Goal: Task Accomplishment & Management: Manage account settings

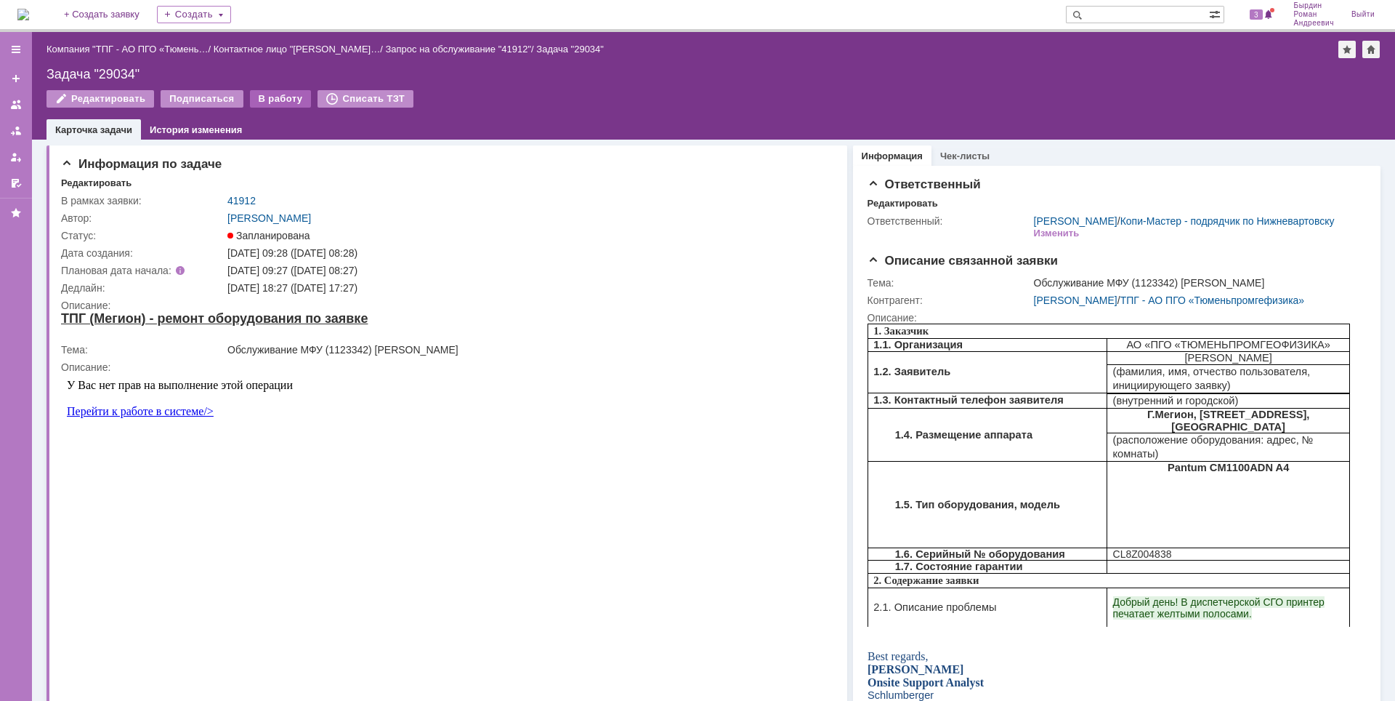
click at [280, 93] on div "В работу" at bounding box center [281, 98] width 62 height 17
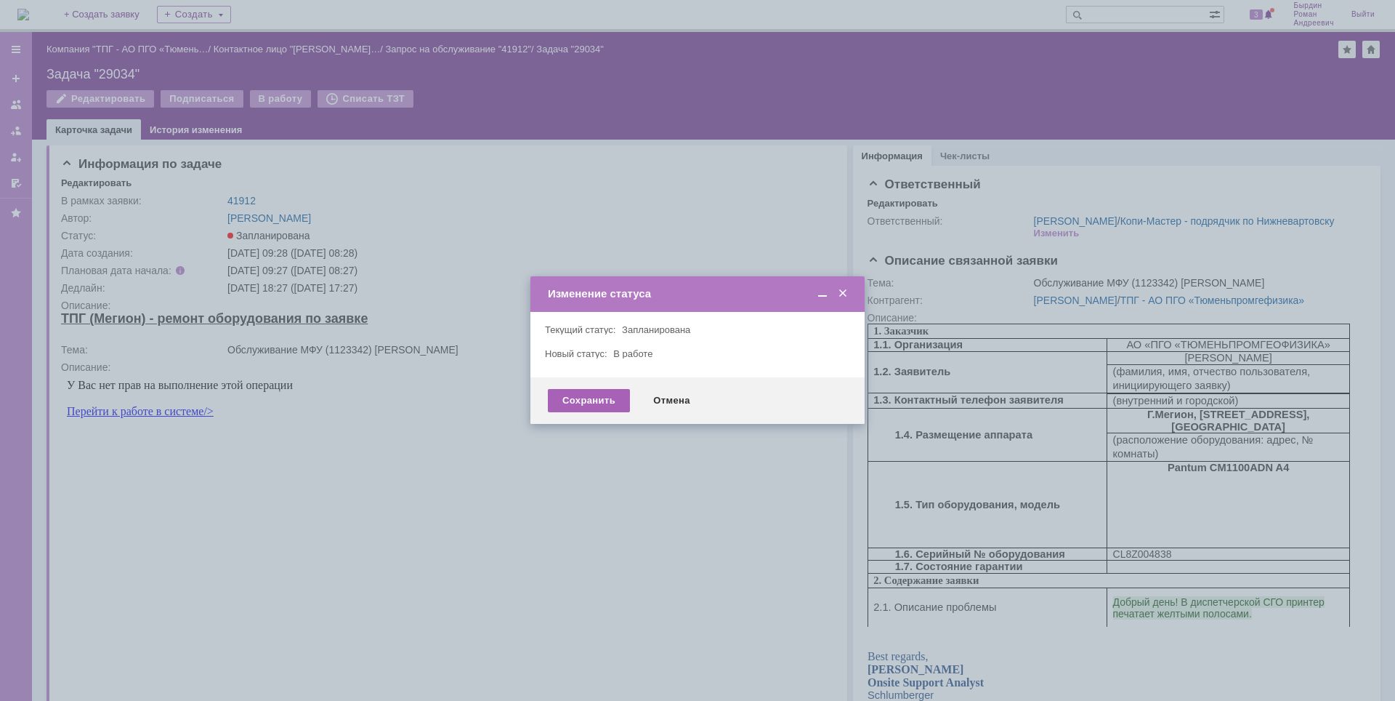
click at [606, 401] on div "Сохранить" at bounding box center [589, 400] width 82 height 23
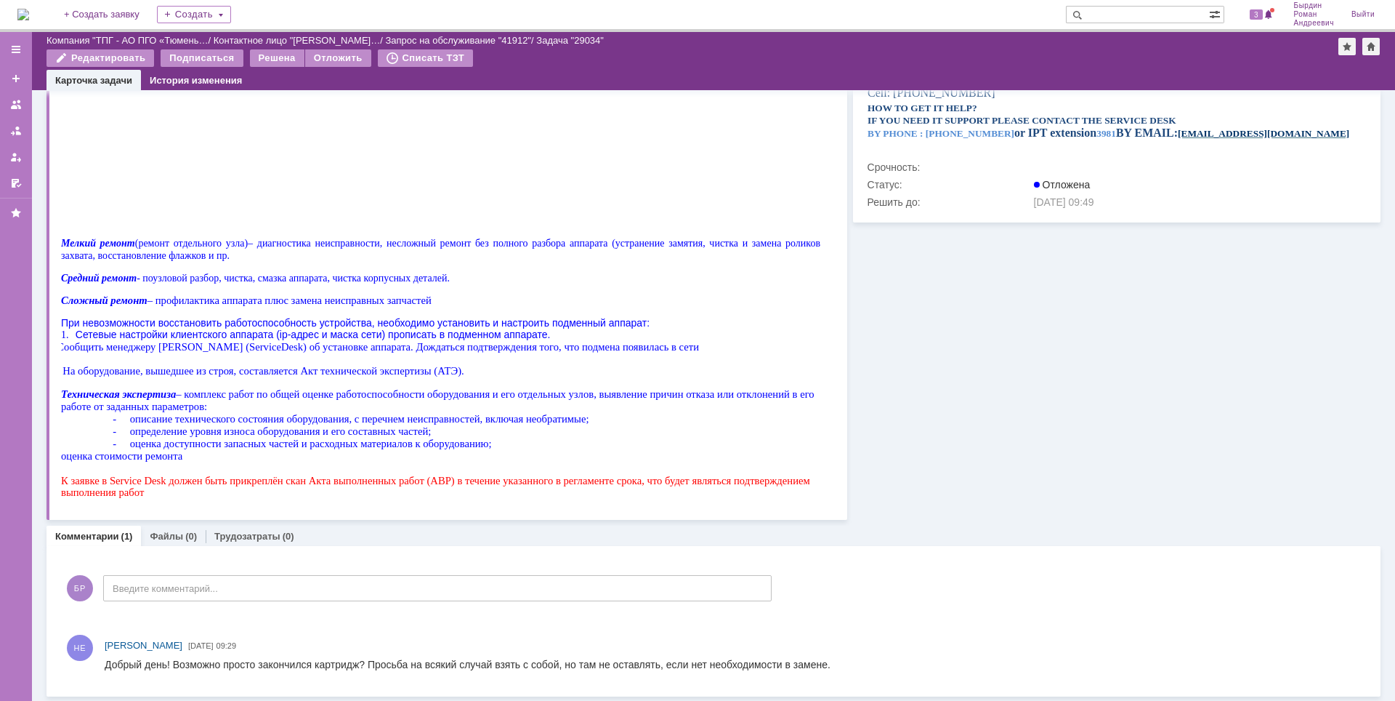
scroll to position [584, 0]
click at [169, 533] on link "Файлы" at bounding box center [166, 534] width 33 height 11
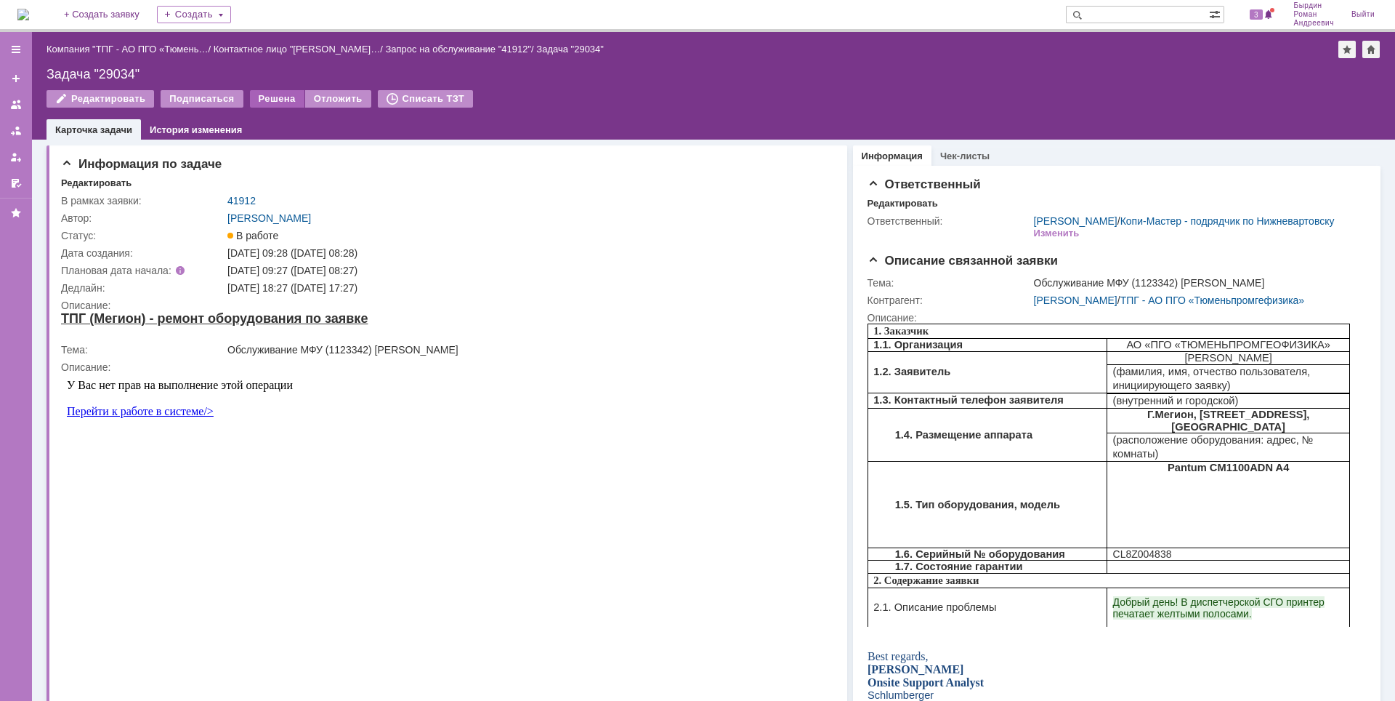
click at [267, 97] on div "Решена" at bounding box center [277, 98] width 55 height 17
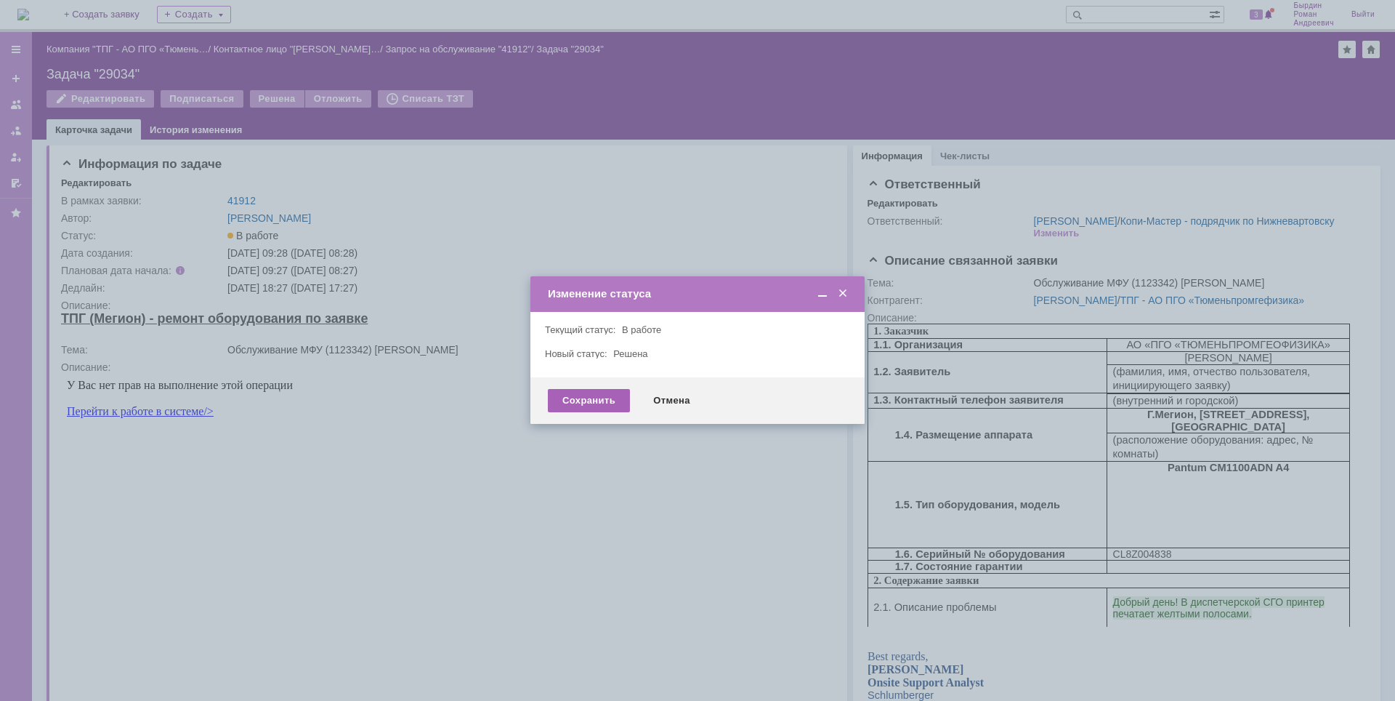
click at [608, 396] on div "Сохранить" at bounding box center [589, 400] width 82 height 23
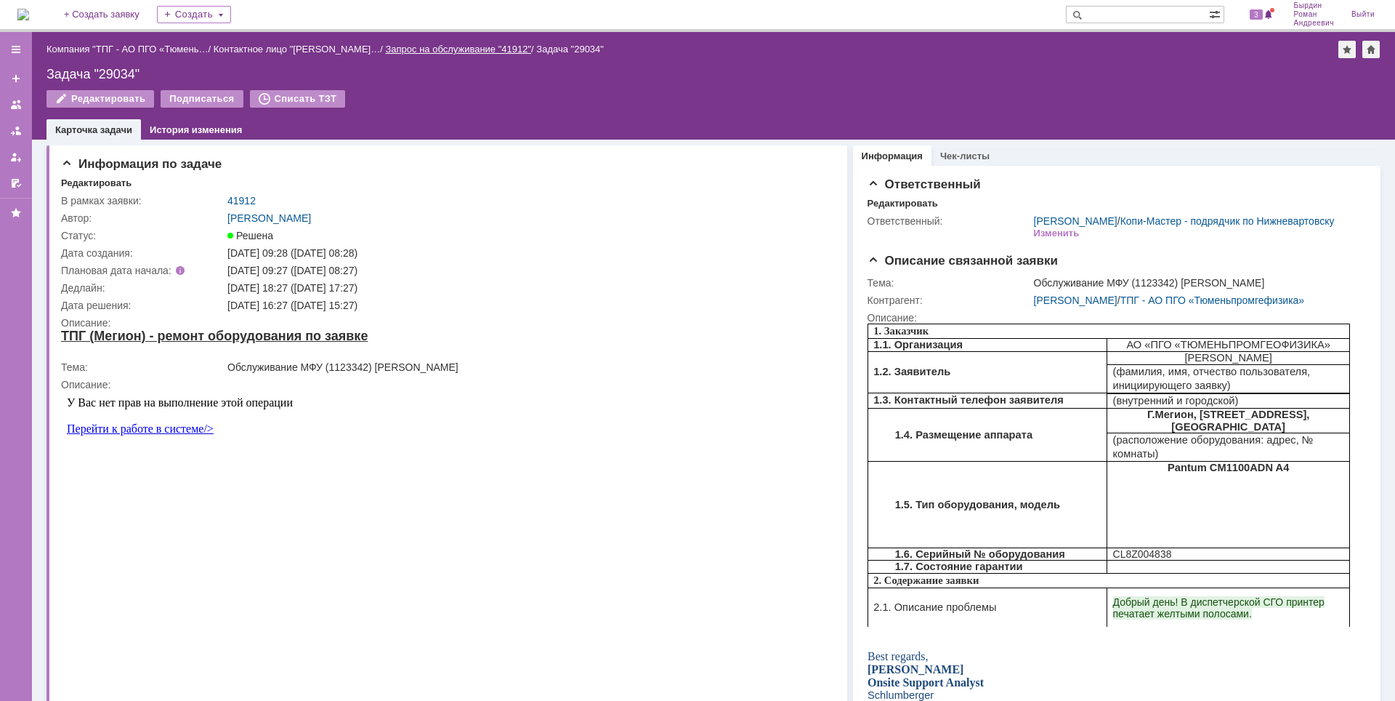
click at [443, 49] on link "Запрос на обслуживание "41912"" at bounding box center [458, 49] width 146 height 11
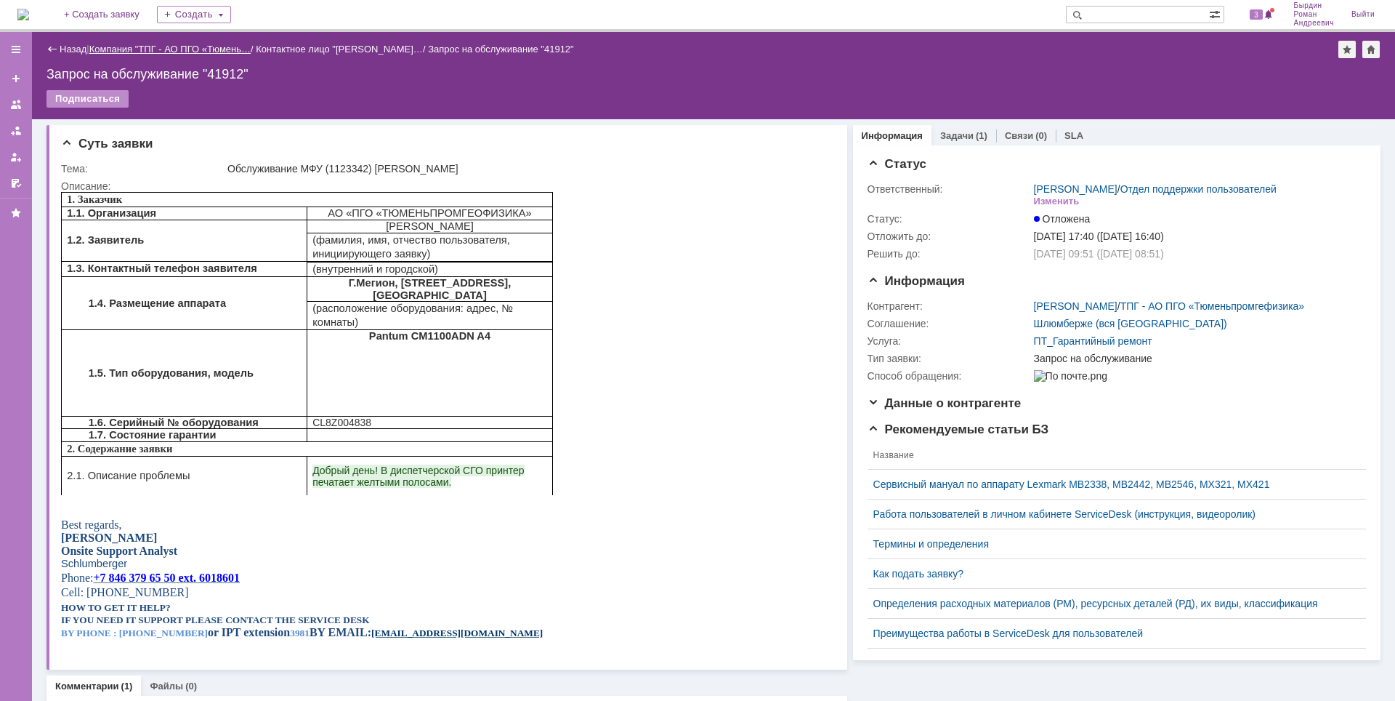
click at [180, 46] on link "Компания "ТПГ - АО ПГО «Тюмень…" at bounding box center [169, 49] width 161 height 11
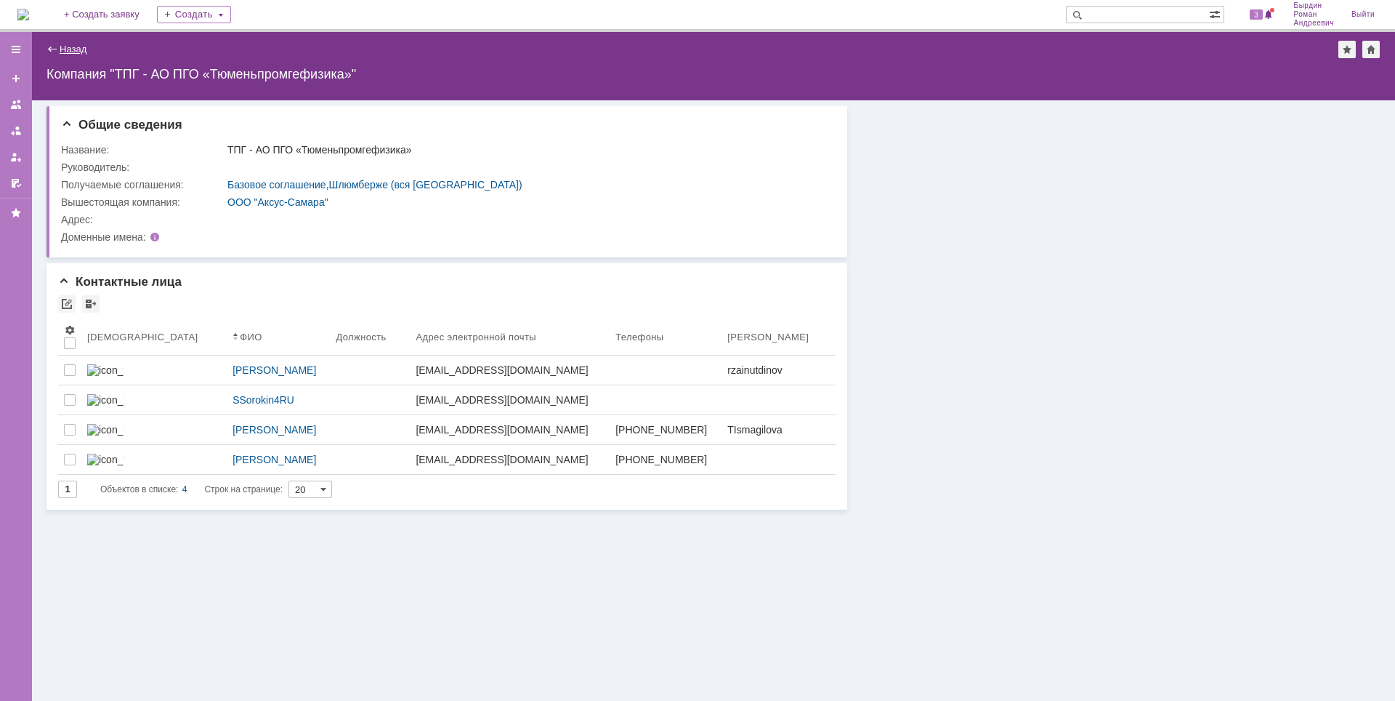
click at [63, 44] on link "Назад" at bounding box center [73, 49] width 27 height 11
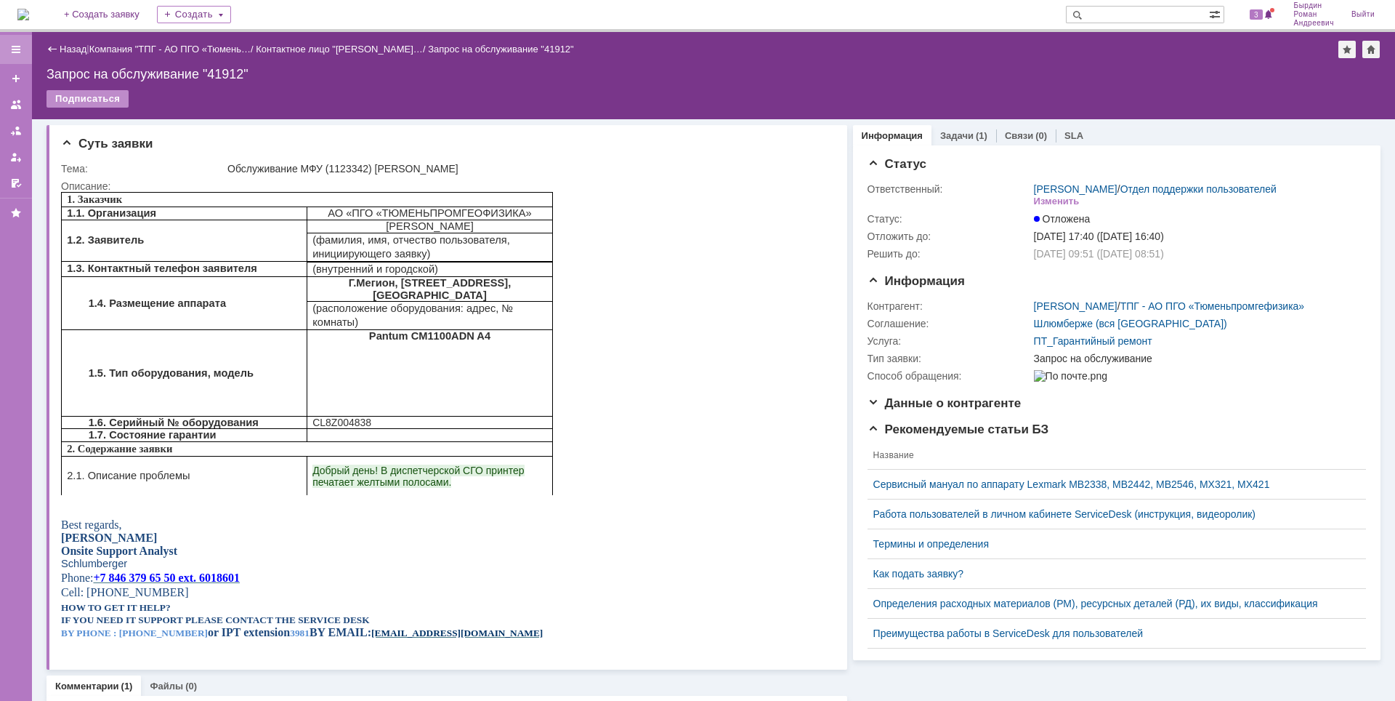
click at [15, 50] on div at bounding box center [16, 50] width 12 height 12
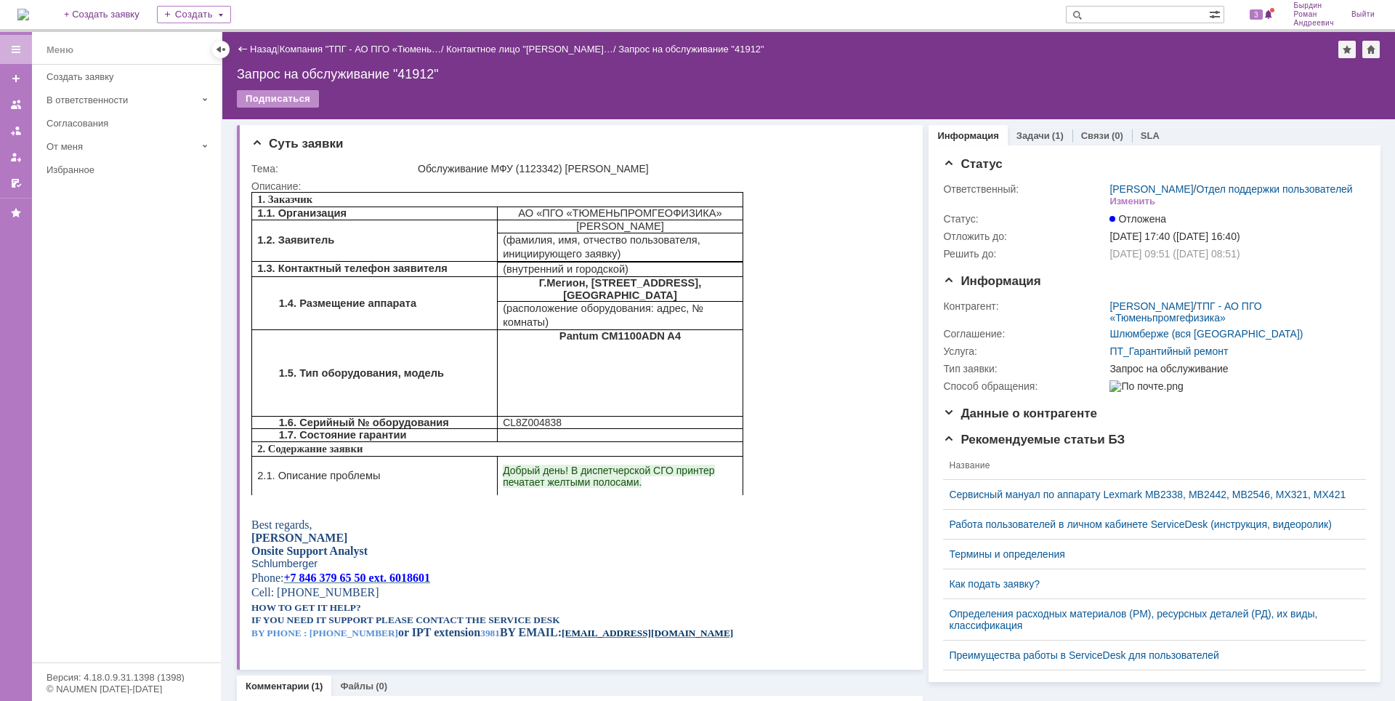
drag, startPoint x: 527, startPoint y: 84, endPoint x: 380, endPoint y: 86, distance: 146.8
click at [526, 84] on div "Назад | Компания "ТПГ - АО ПГО «Тюмень… / Контактное лицо "[PERSON_NAME]… / Зап…" at bounding box center [808, 75] width 1173 height 87
click at [14, 157] on div at bounding box center [16, 157] width 12 height 12
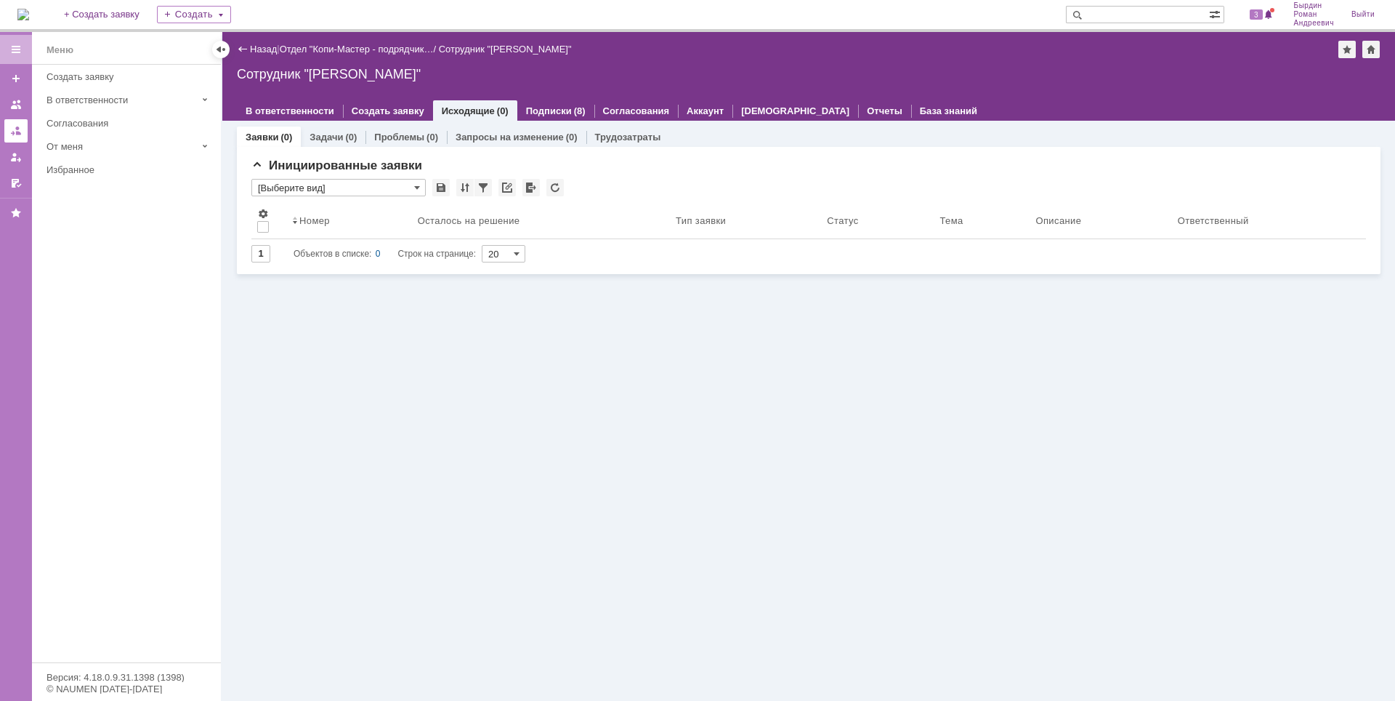
click at [17, 129] on div at bounding box center [16, 131] width 12 height 12
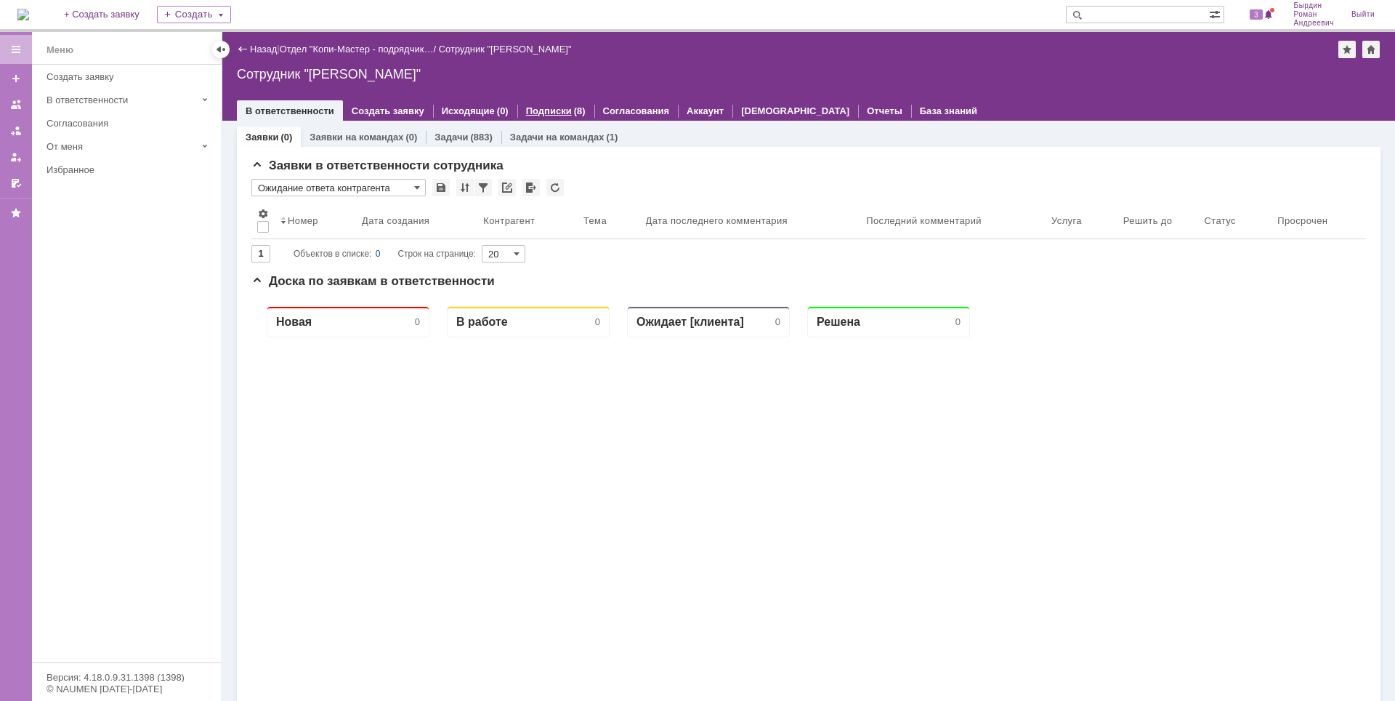
click at [540, 108] on link "Подписки" at bounding box center [549, 110] width 46 height 11
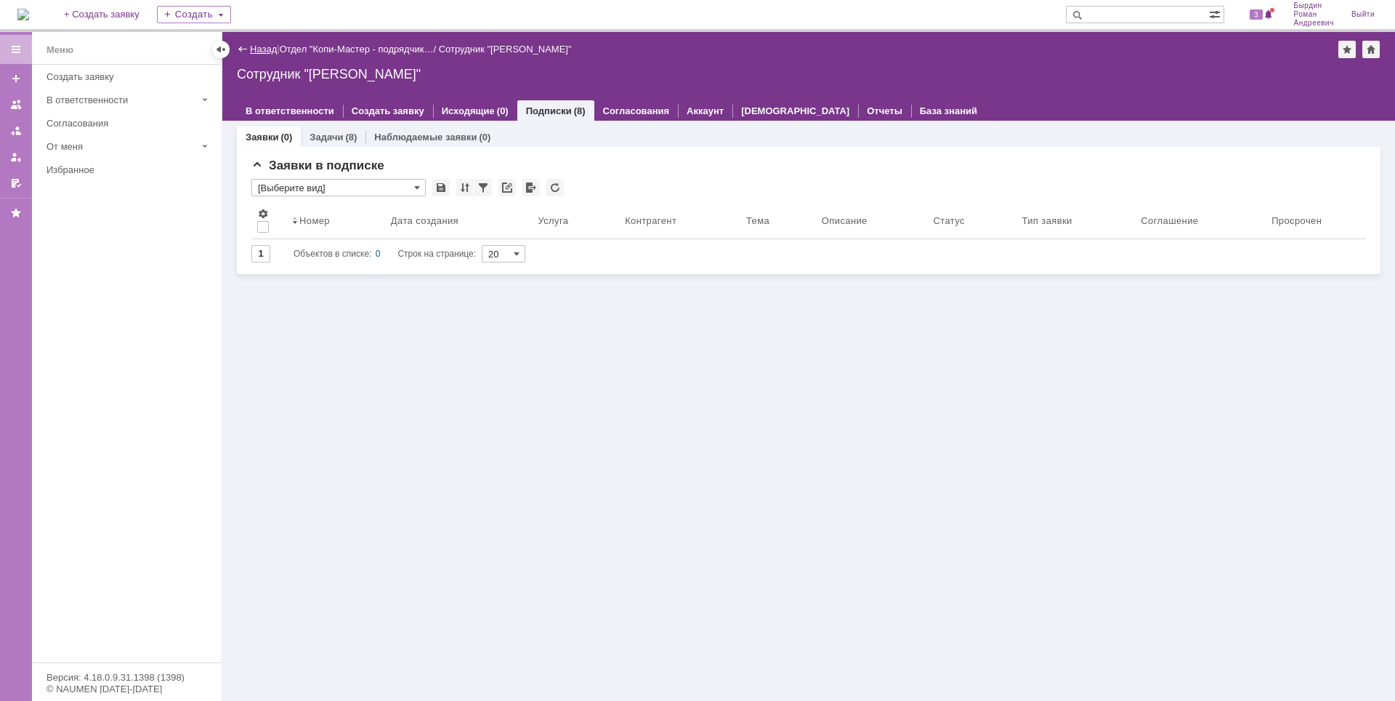
click at [268, 49] on link "Назад" at bounding box center [263, 49] width 27 height 11
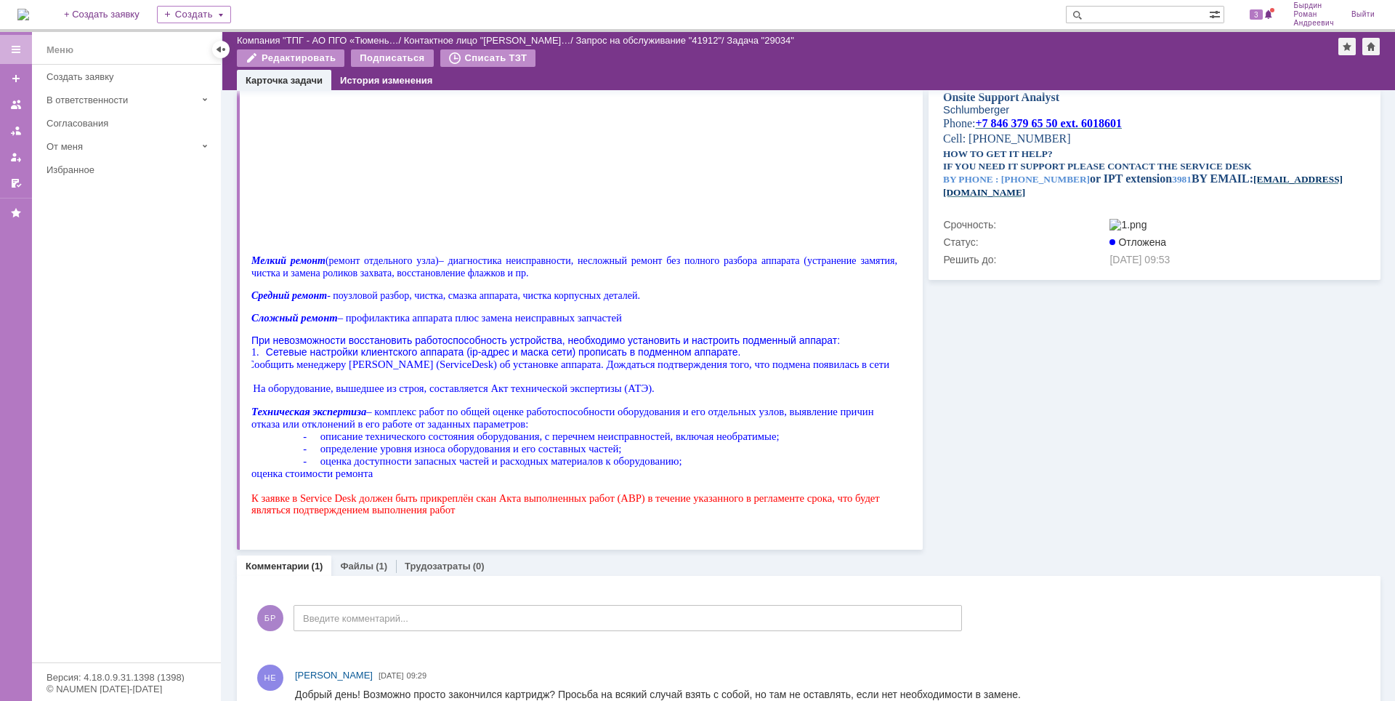
scroll to position [613, 0]
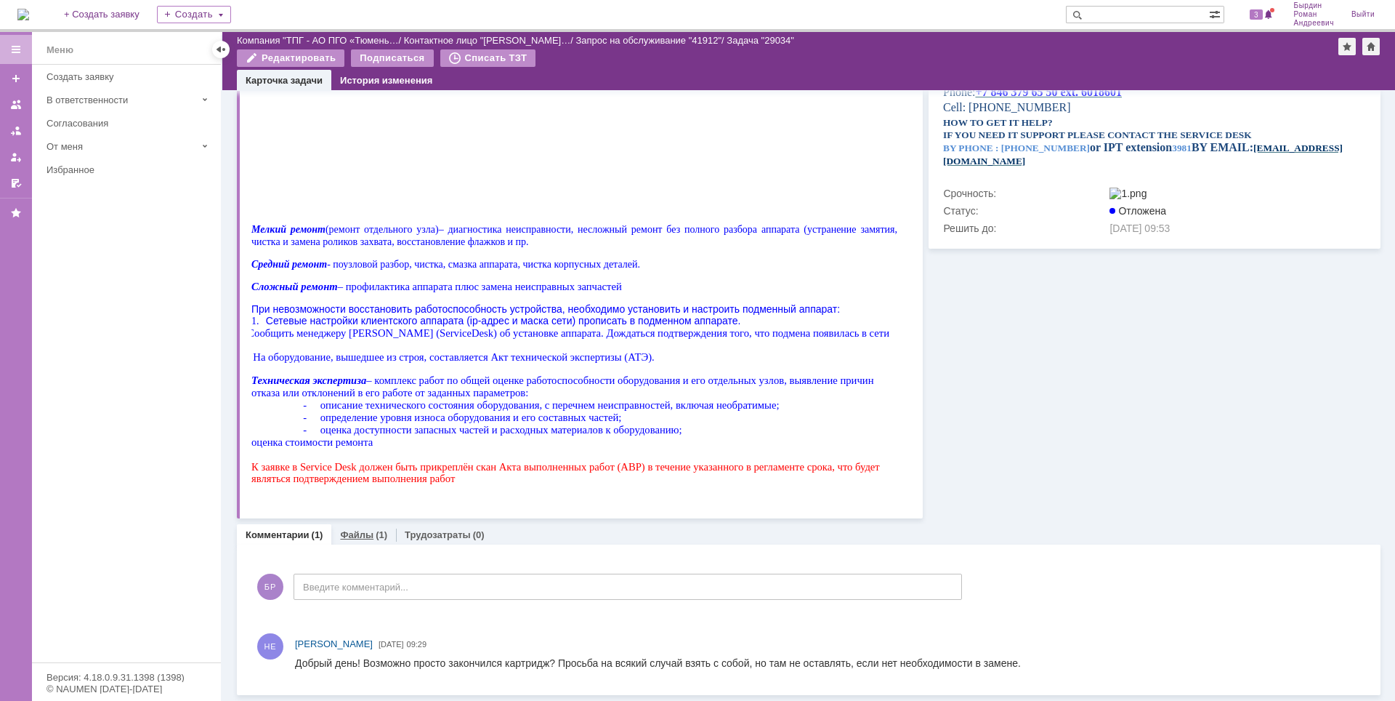
click at [362, 526] on div "Файлы (1)" at bounding box center [363, 534] width 65 height 21
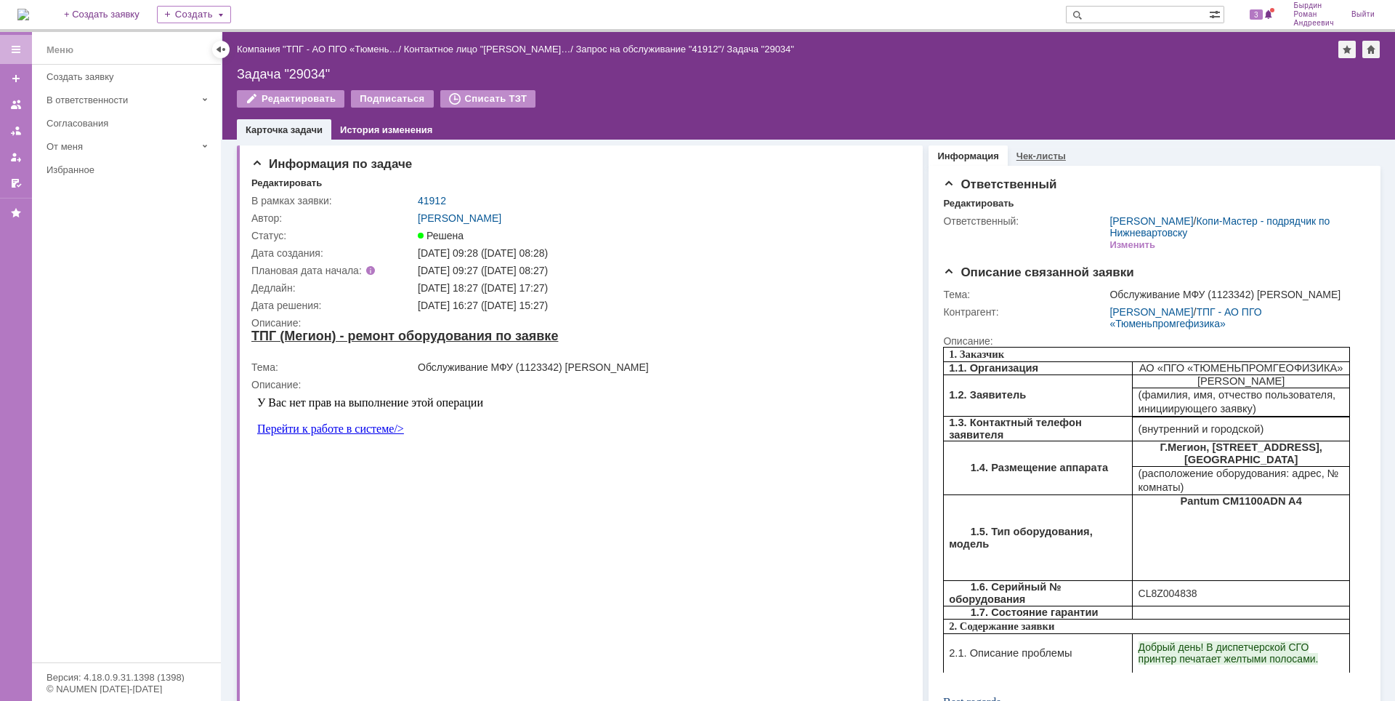
click at [1037, 153] on link "Чек-листы" at bounding box center [1041, 155] width 49 height 11
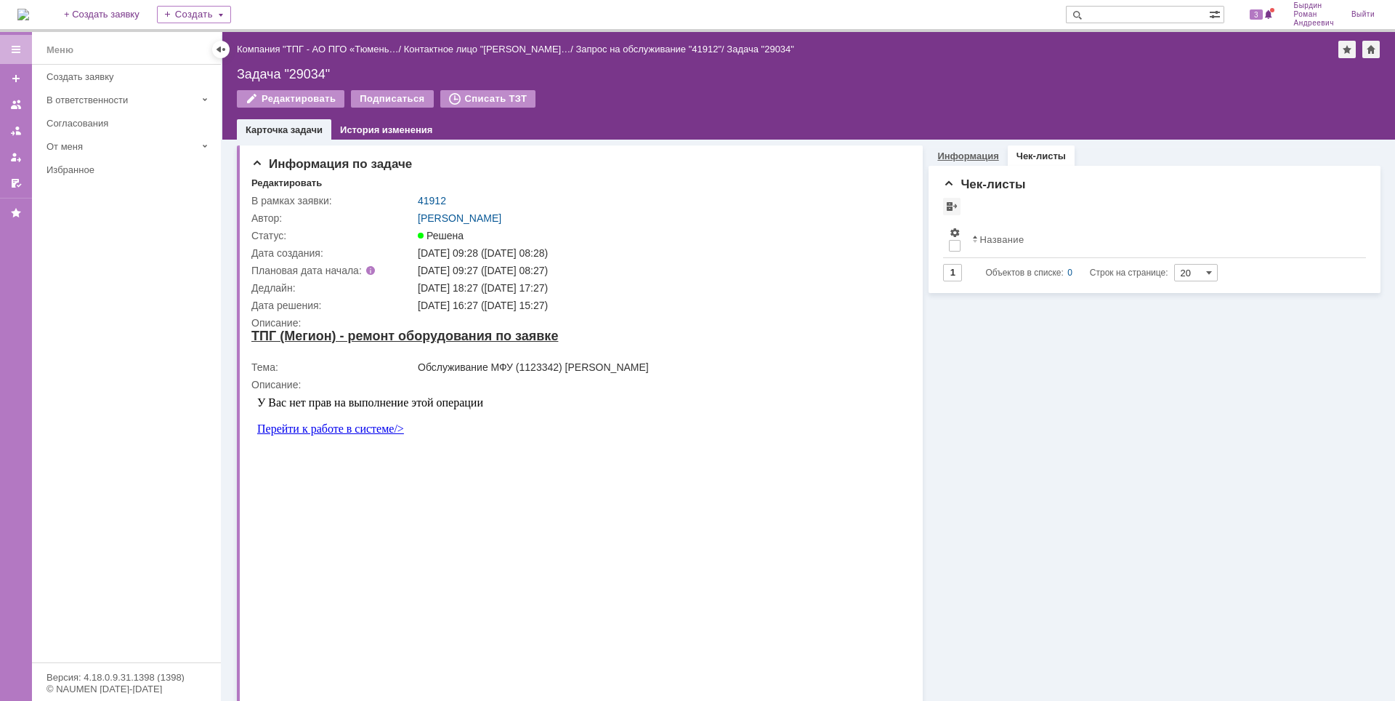
click at [970, 157] on link "Информация" at bounding box center [968, 155] width 61 height 11
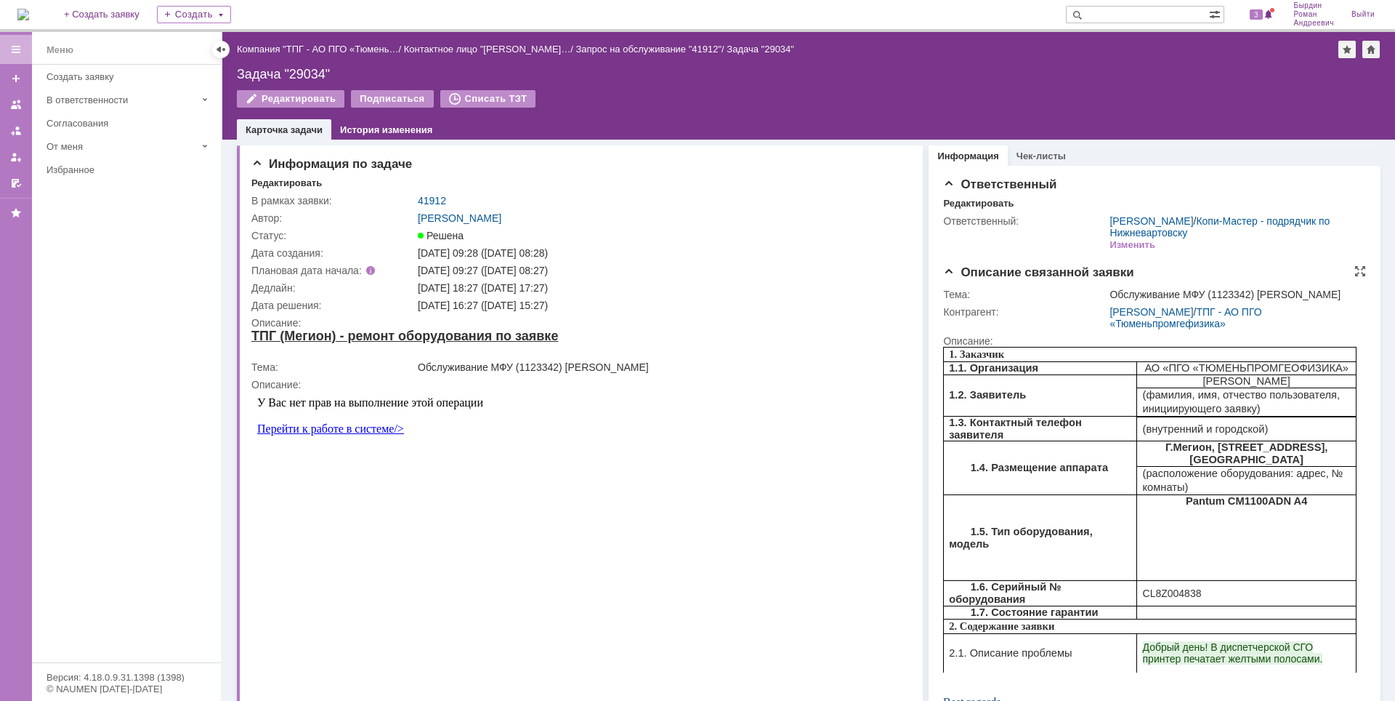
drag, startPoint x: 1182, startPoint y: 471, endPoint x: 1244, endPoint y: 454, distance: 63.3
click at [1244, 454] on p "Г.Мегион, [STREET_ADDRESS], [GEOGRAPHIC_DATA]" at bounding box center [1247, 453] width 208 height 25
click at [818, 254] on div "[DATE] 09:28 ([DATE] 08:28)" at bounding box center [660, 253] width 484 height 12
click at [394, 129] on link "История изменения" at bounding box center [386, 129] width 92 height 11
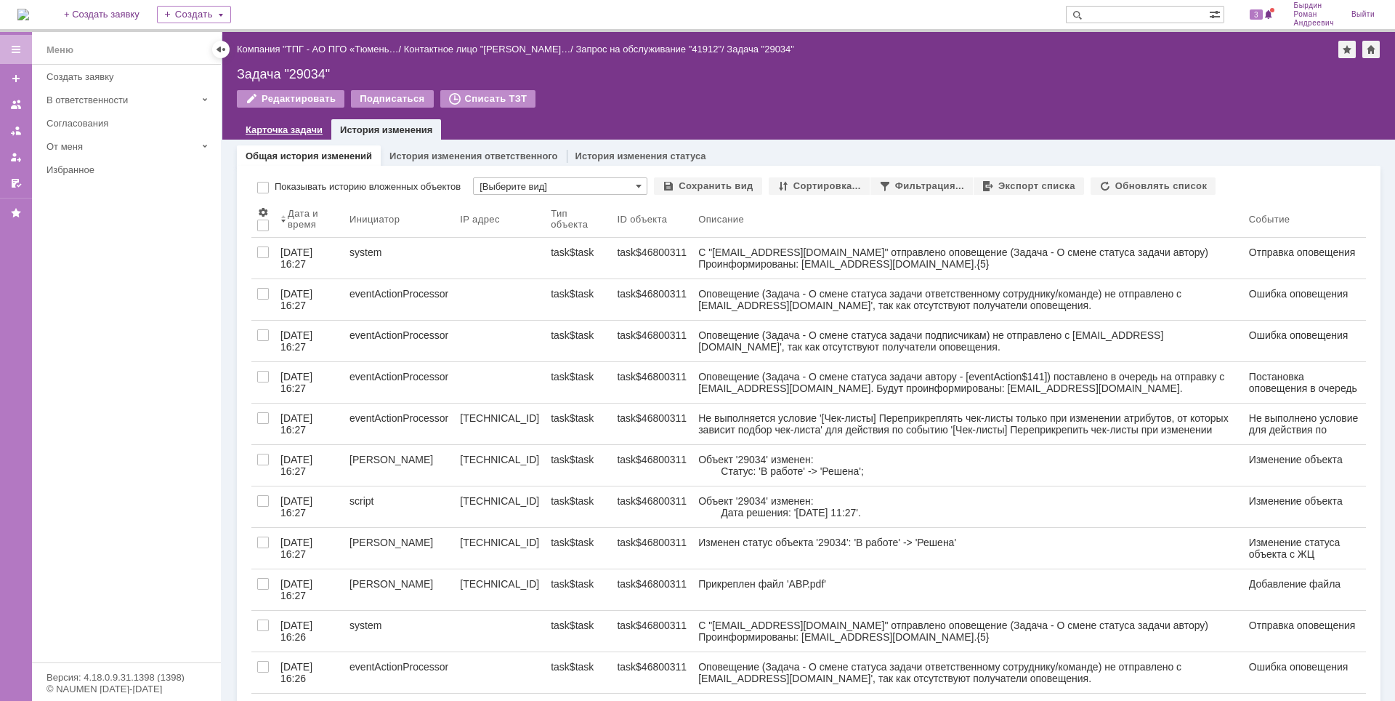
click at [278, 129] on link "Карточка задачи" at bounding box center [284, 129] width 77 height 11
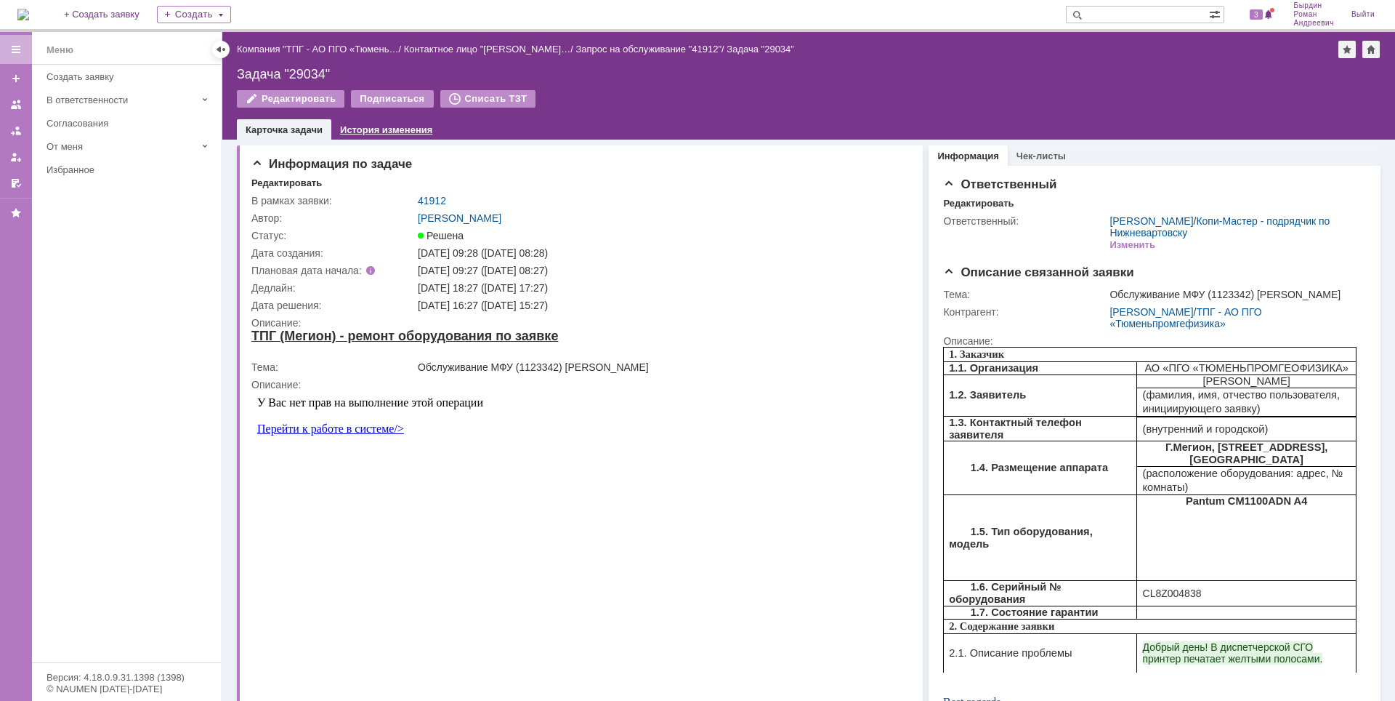
click at [398, 129] on link "История изменения" at bounding box center [386, 129] width 92 height 11
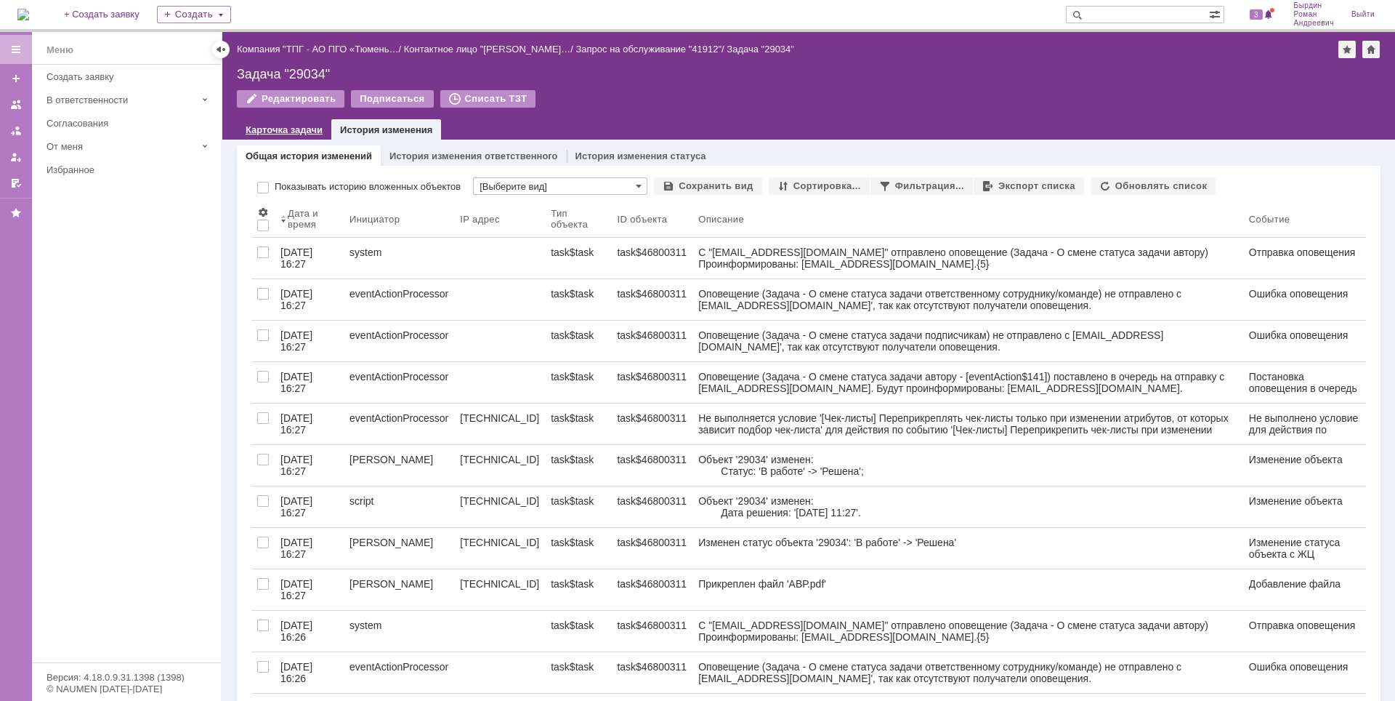
click at [283, 129] on link "Карточка задачи" at bounding box center [284, 129] width 77 height 11
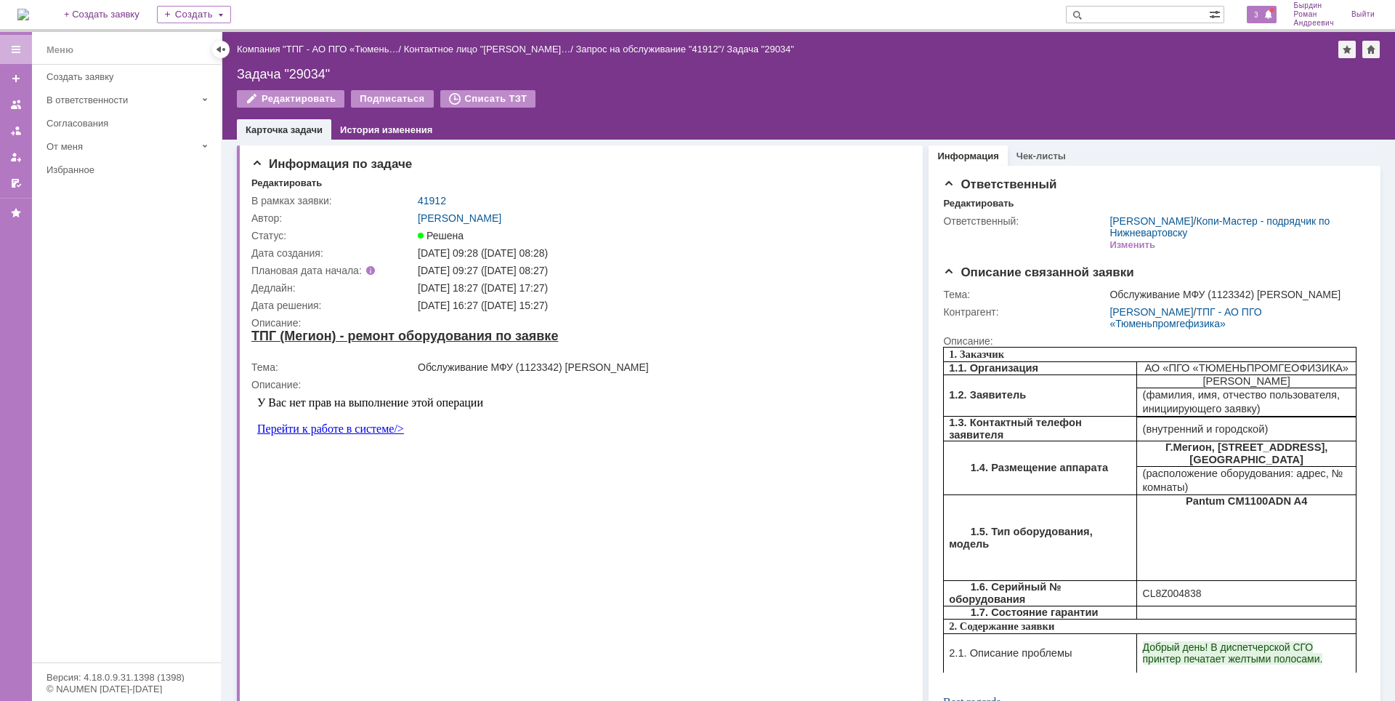
click at [1265, 14] on span at bounding box center [1269, 15] width 10 height 12
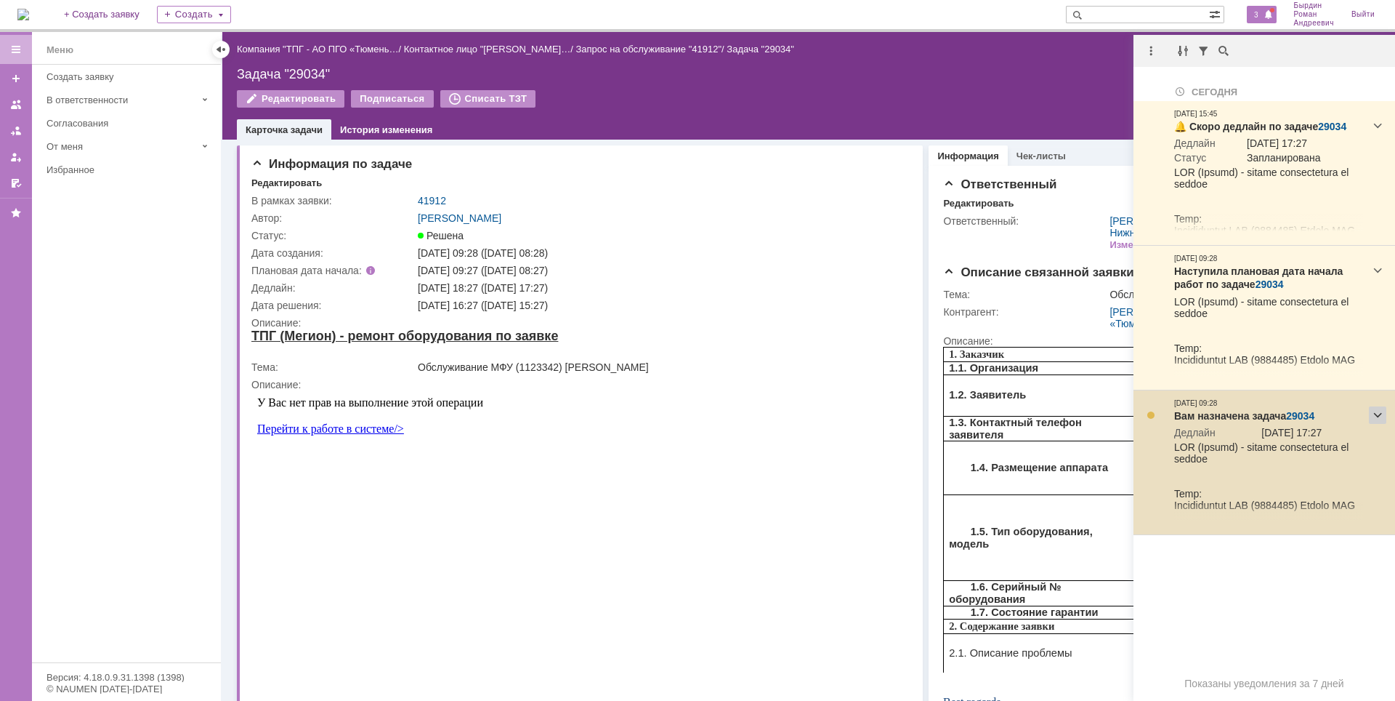
click at [1374, 419] on div at bounding box center [1377, 414] width 17 height 17
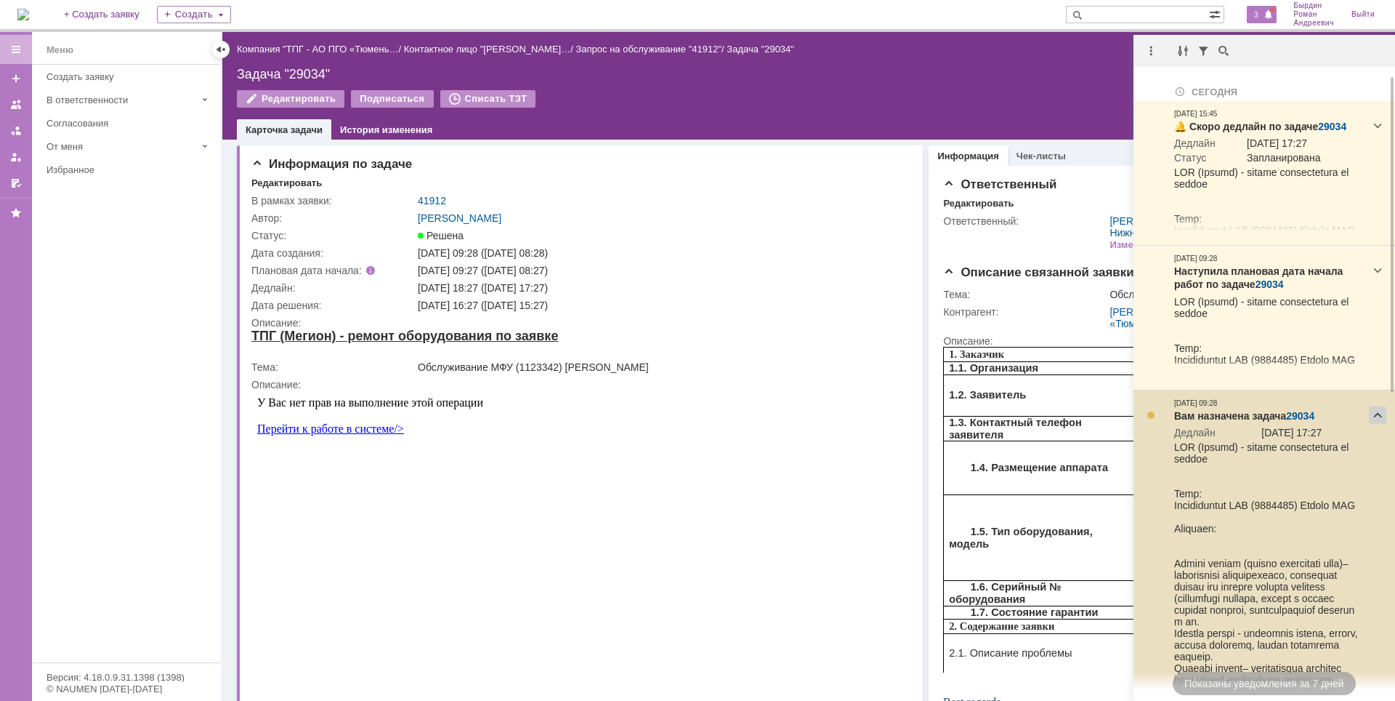
click at [1374, 419] on div at bounding box center [1377, 414] width 17 height 17
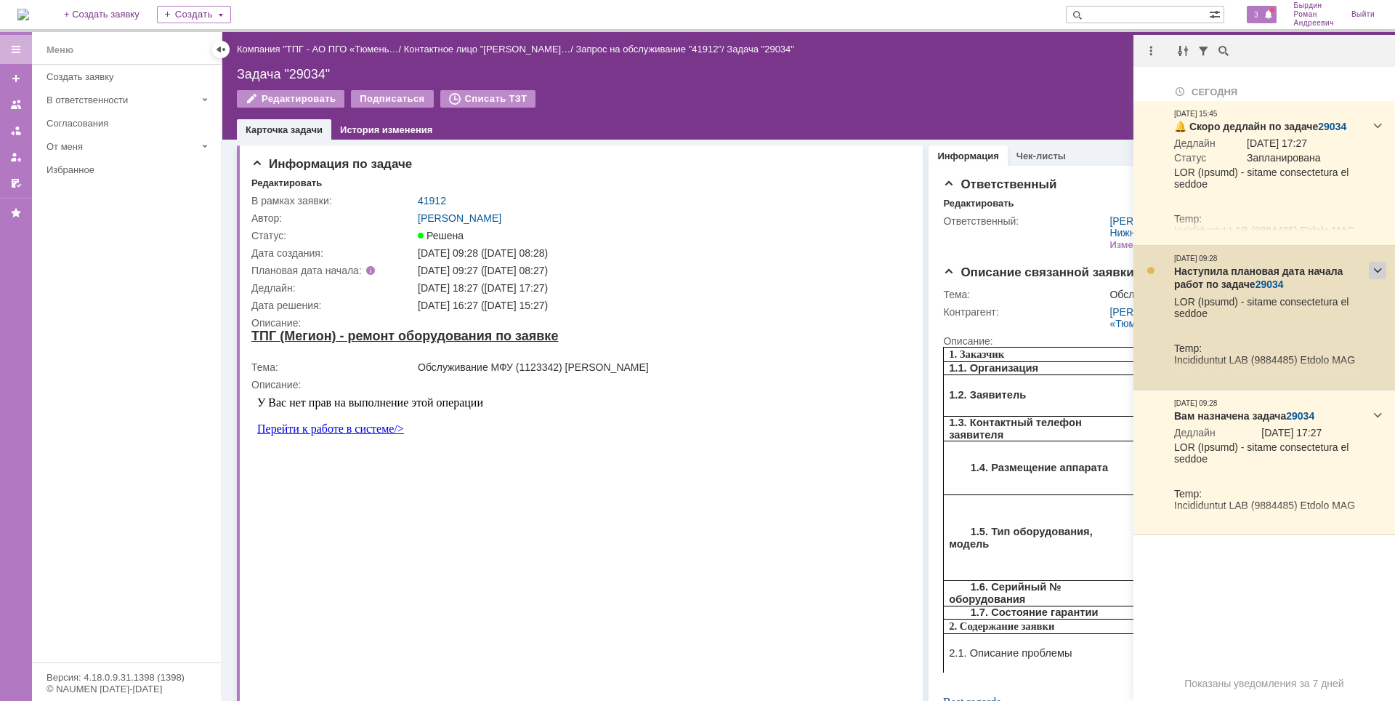
click at [1376, 271] on div at bounding box center [1377, 270] width 17 height 17
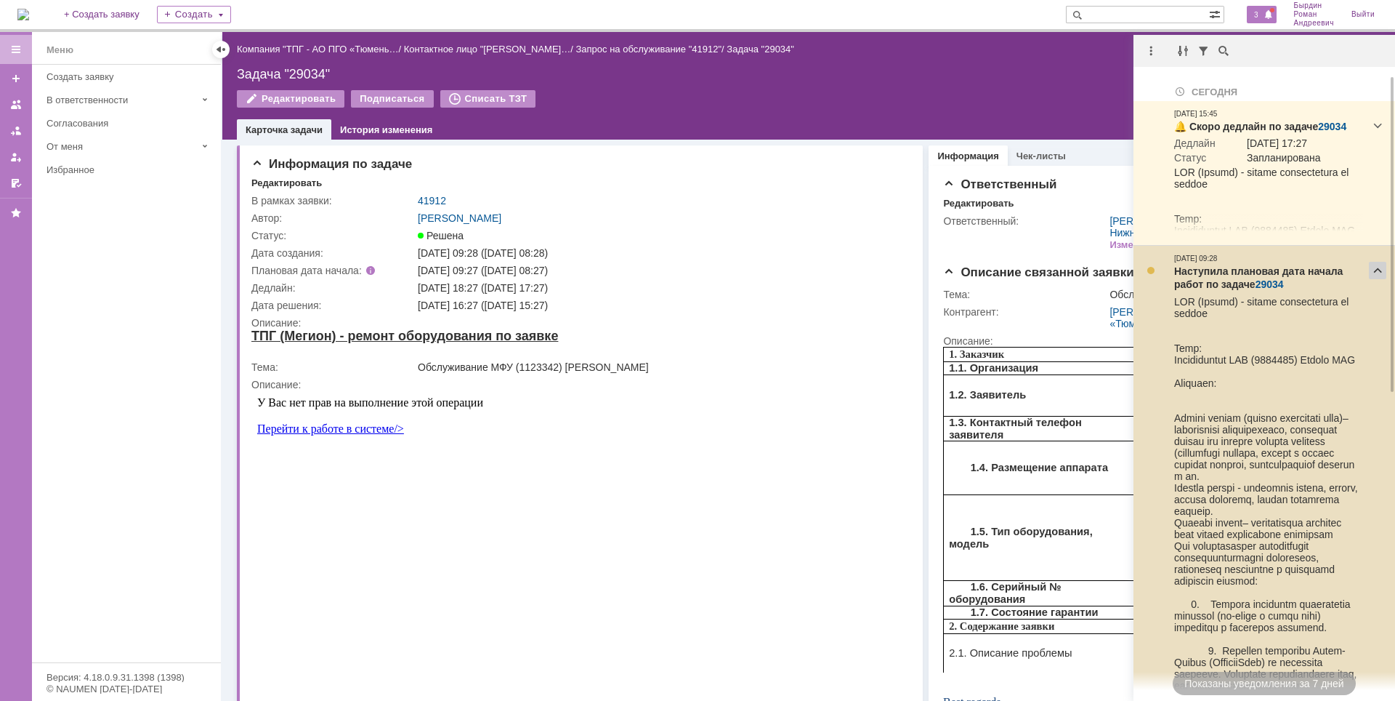
click at [1376, 271] on div at bounding box center [1377, 270] width 17 height 17
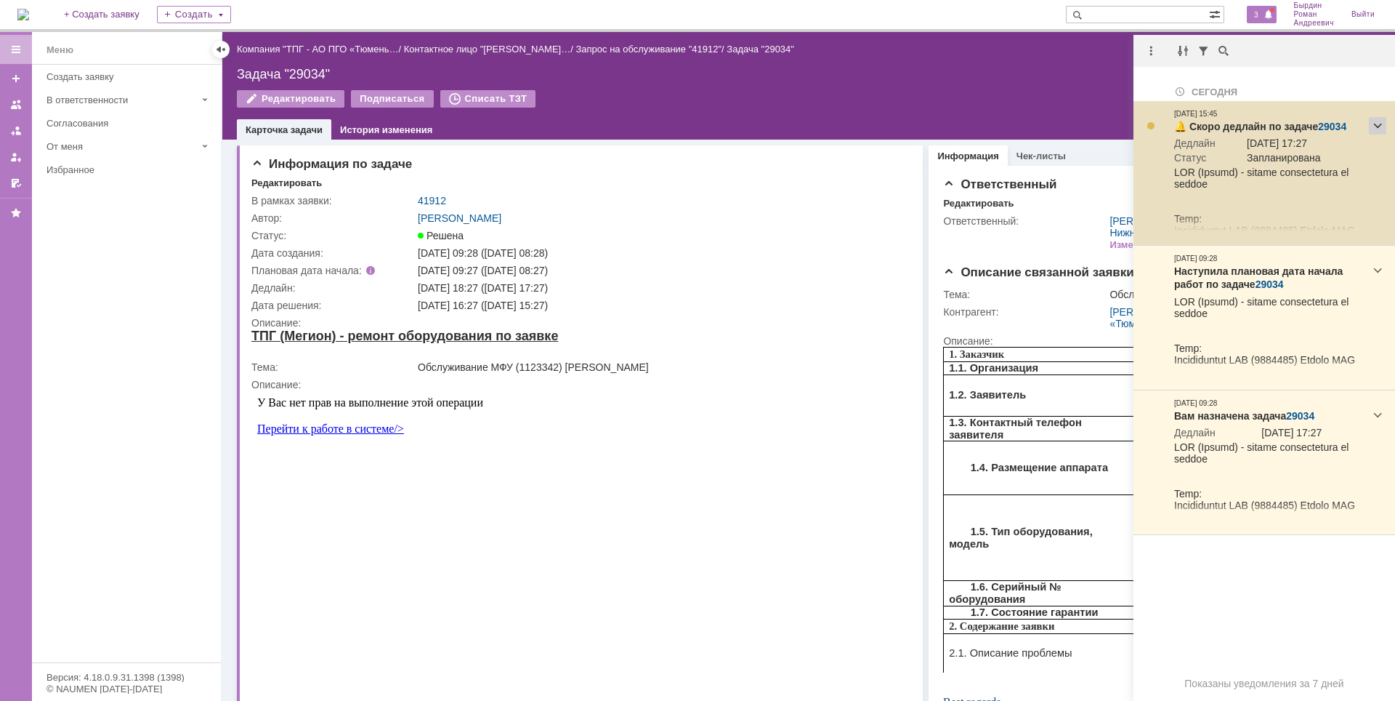
click at [1375, 132] on div at bounding box center [1377, 125] width 17 height 17
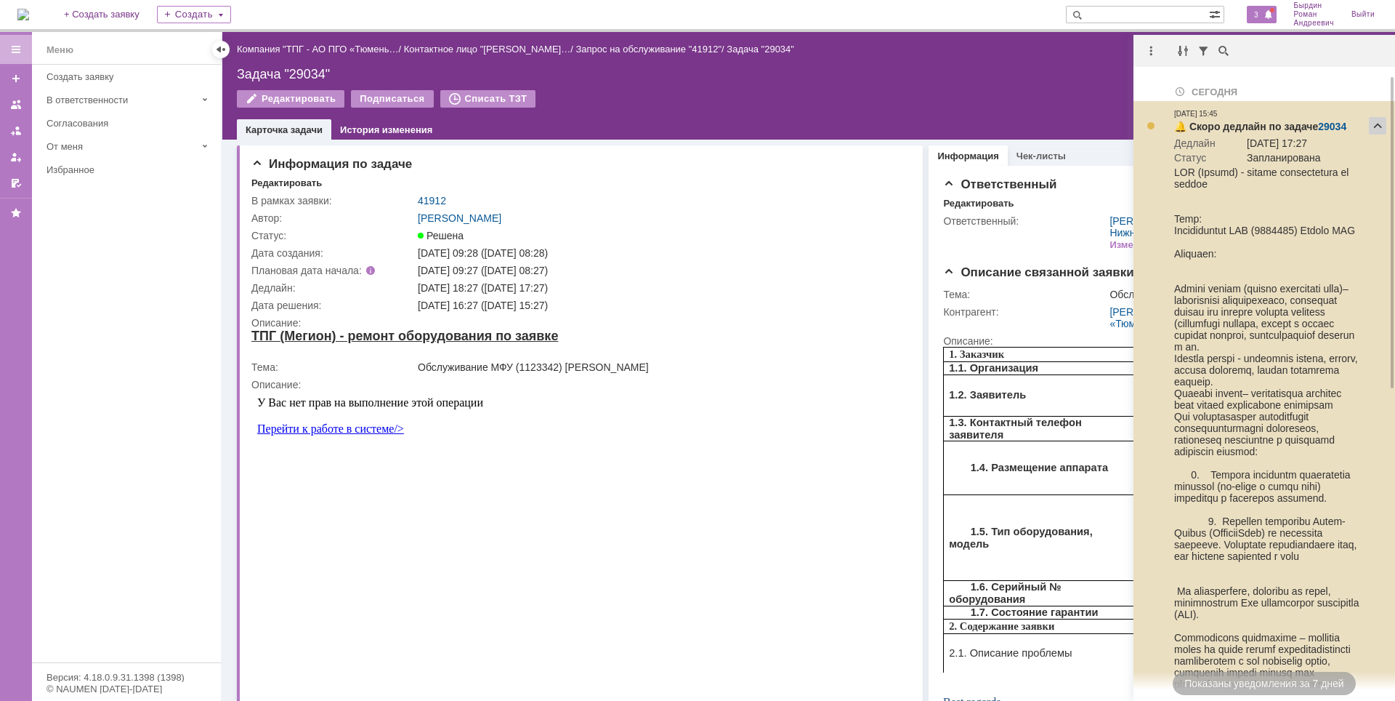
click at [1375, 132] on div at bounding box center [1377, 125] width 17 height 17
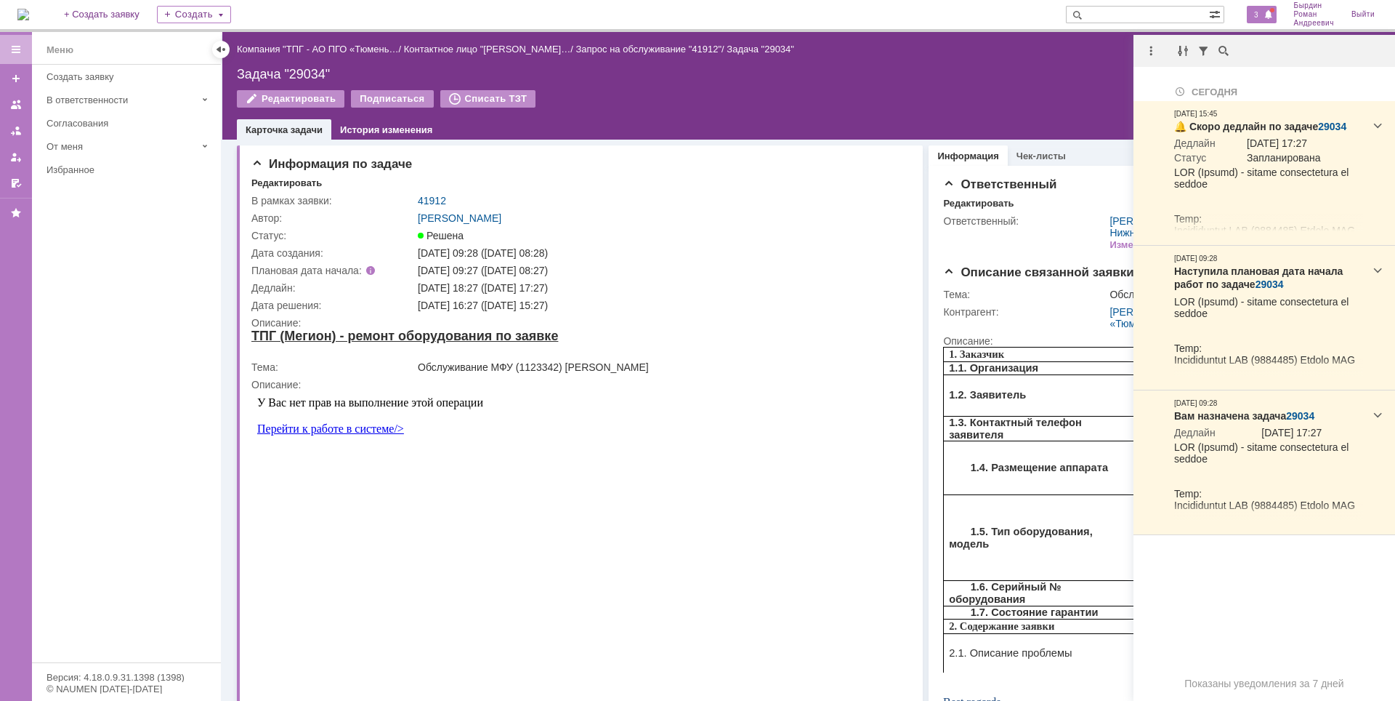
click at [938, 112] on div "Редактировать Подписаться Списать ТЗТ" at bounding box center [809, 105] width 1144 height 31
